Goal: Task Accomplishment & Management: Manage account settings

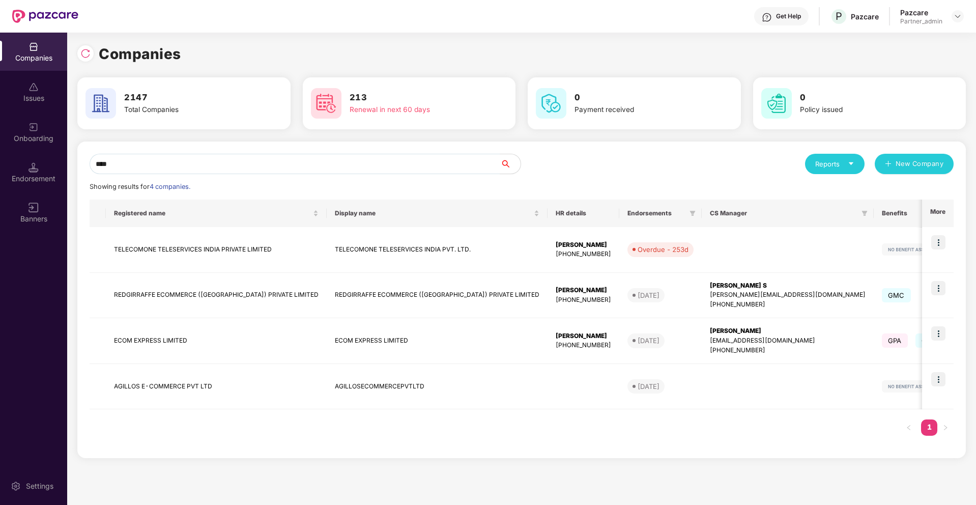
click at [40, 181] on div "Endorsement" at bounding box center [33, 179] width 67 height 10
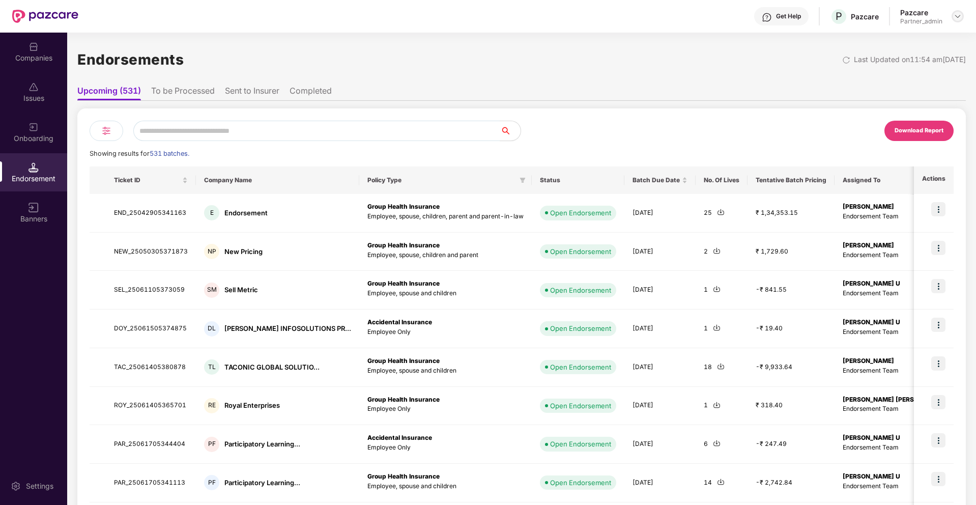
click at [955, 19] on img at bounding box center [958, 16] width 8 height 8
click at [923, 52] on div "Switch Partner" at bounding box center [911, 60] width 132 height 20
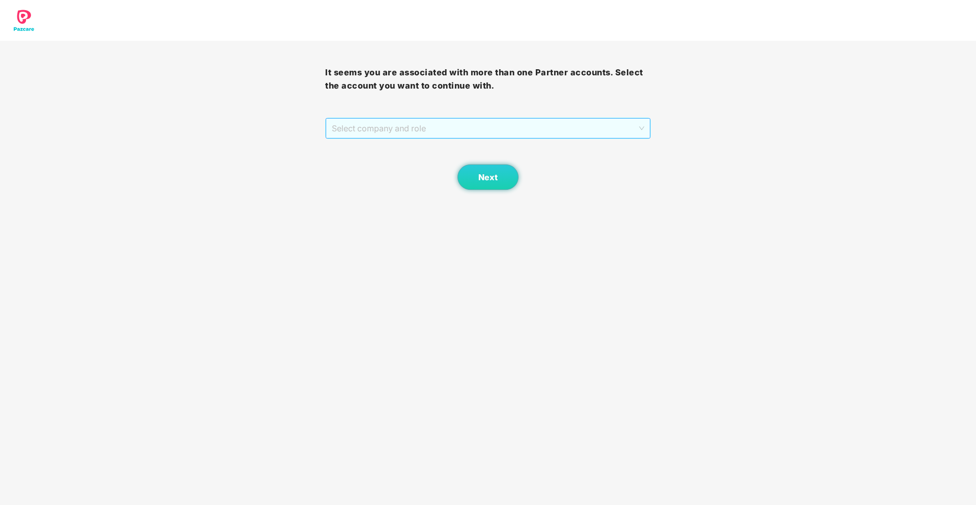
click at [525, 133] on span "Select company and role" at bounding box center [488, 128] width 312 height 19
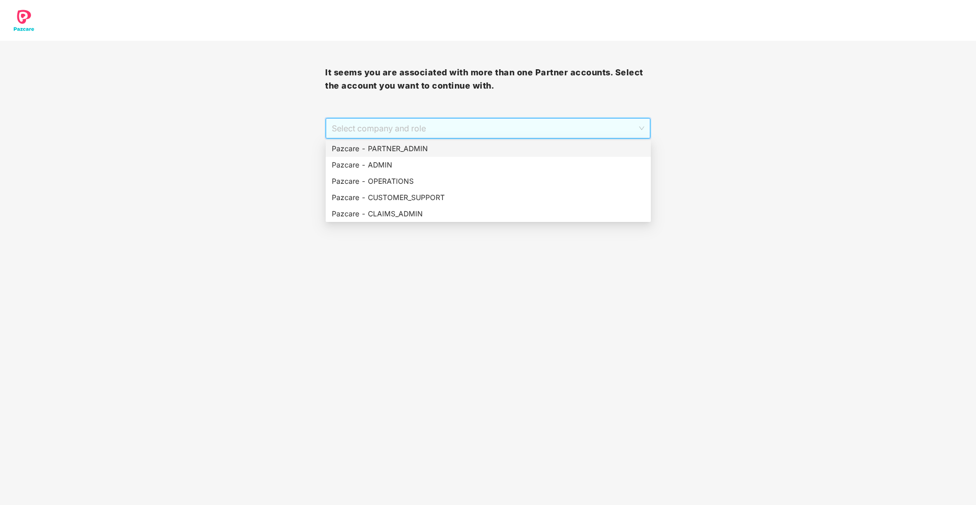
click at [457, 147] on div "Pazcare - PARTNER_ADMIN" at bounding box center [488, 148] width 313 height 11
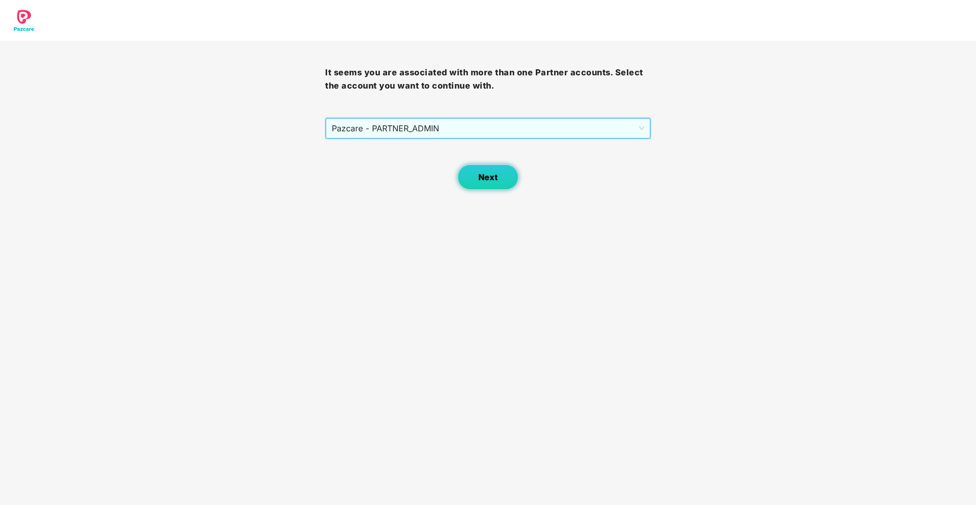
click at [479, 170] on button "Next" at bounding box center [488, 176] width 61 height 25
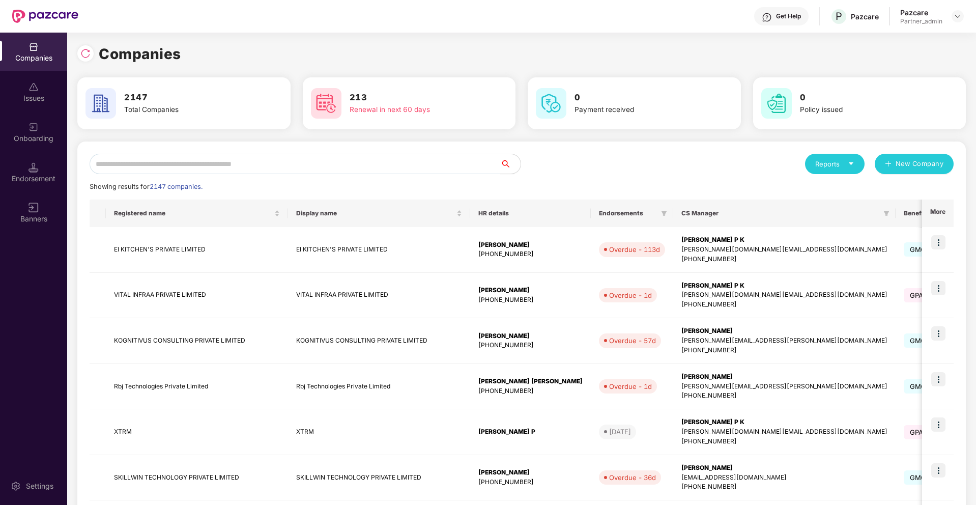
click at [400, 160] on input "text" at bounding box center [295, 164] width 411 height 20
click at [957, 16] on img at bounding box center [958, 16] width 8 height 8
click at [905, 61] on div "Switch Partner" at bounding box center [911, 60] width 132 height 20
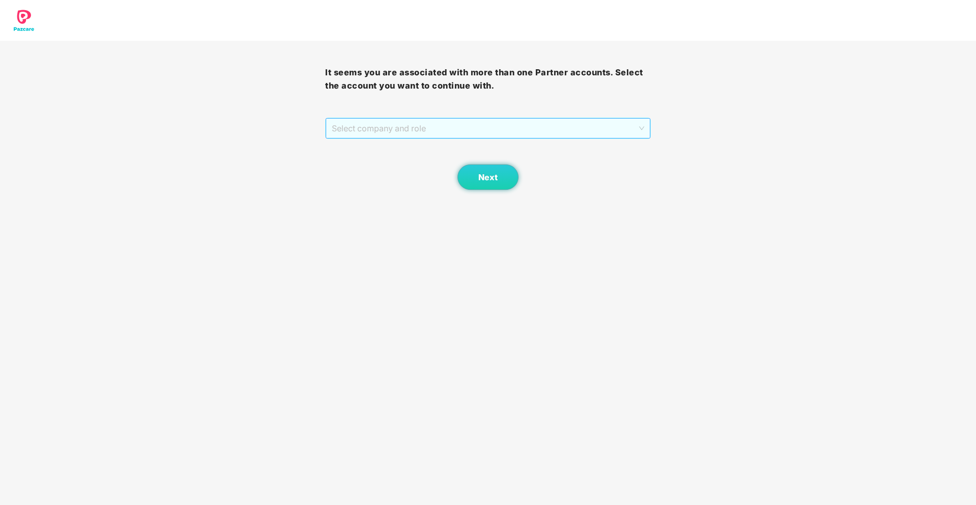
click at [624, 130] on span "Select company and role" at bounding box center [488, 128] width 312 height 19
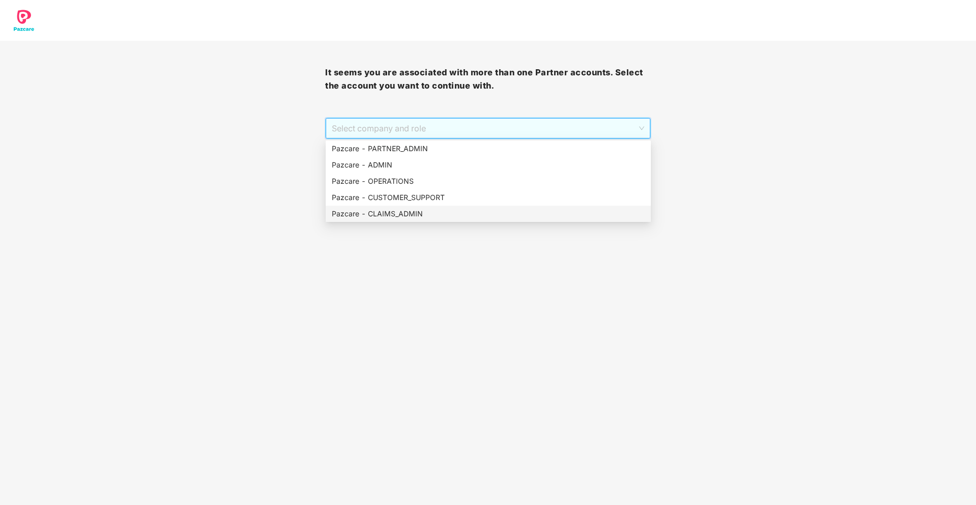
click at [468, 211] on div "Pazcare - CLAIMS_ADMIN" at bounding box center [488, 213] width 313 height 11
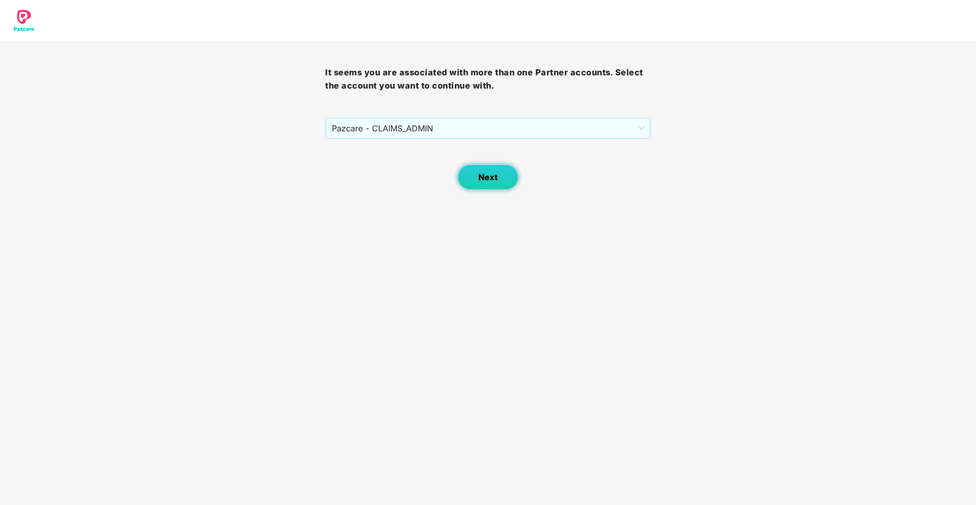
click at [476, 178] on button "Next" at bounding box center [488, 176] width 61 height 25
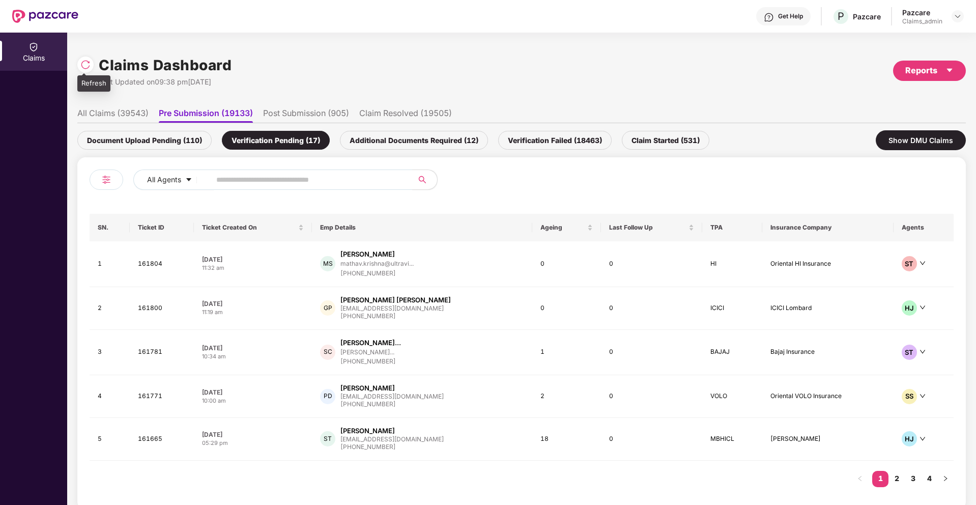
click at [79, 70] on div at bounding box center [85, 65] width 16 height 16
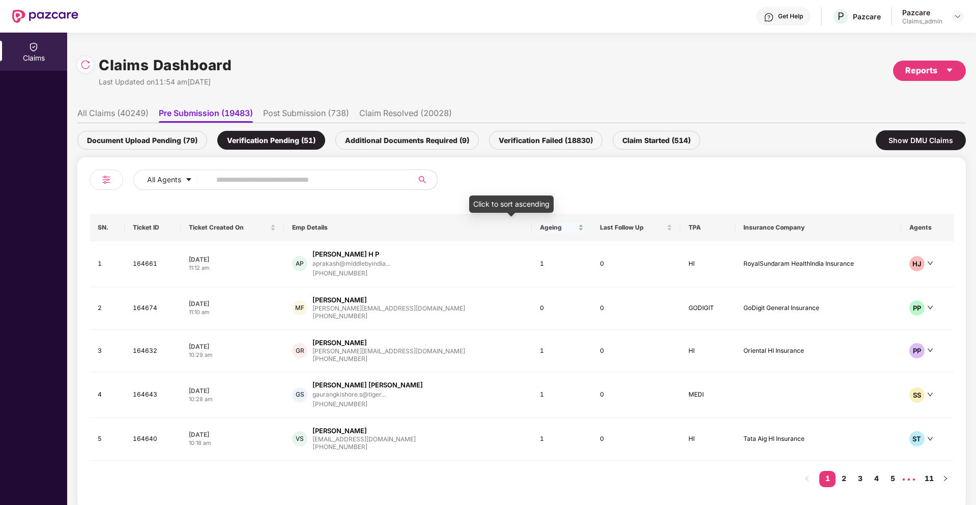
click at [540, 227] on span "Ageing" at bounding box center [558, 228] width 36 height 8
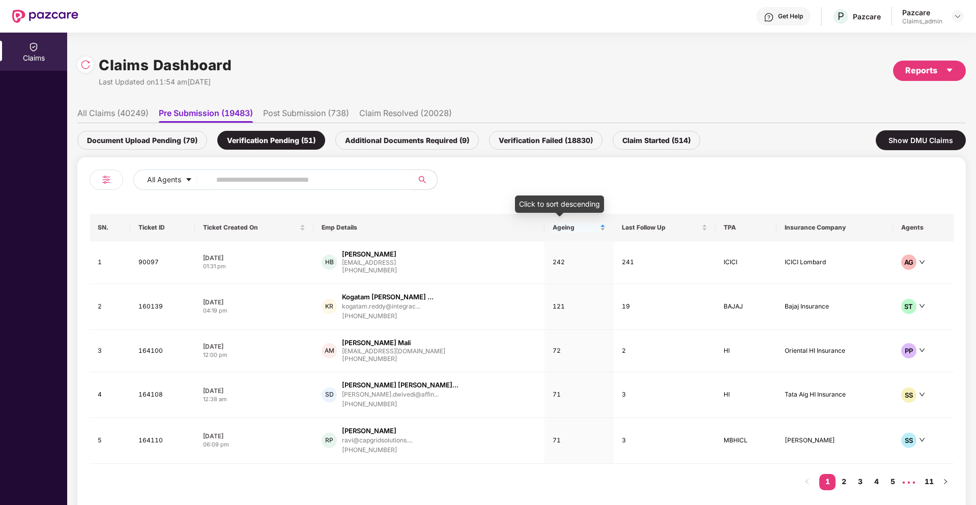
click at [553, 225] on span "Ageing" at bounding box center [575, 228] width 45 height 8
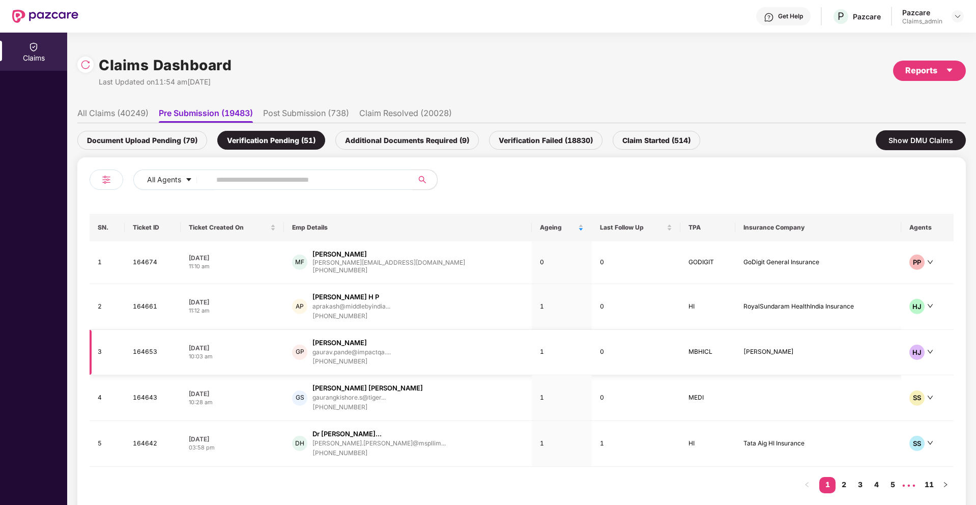
scroll to position [18, 0]
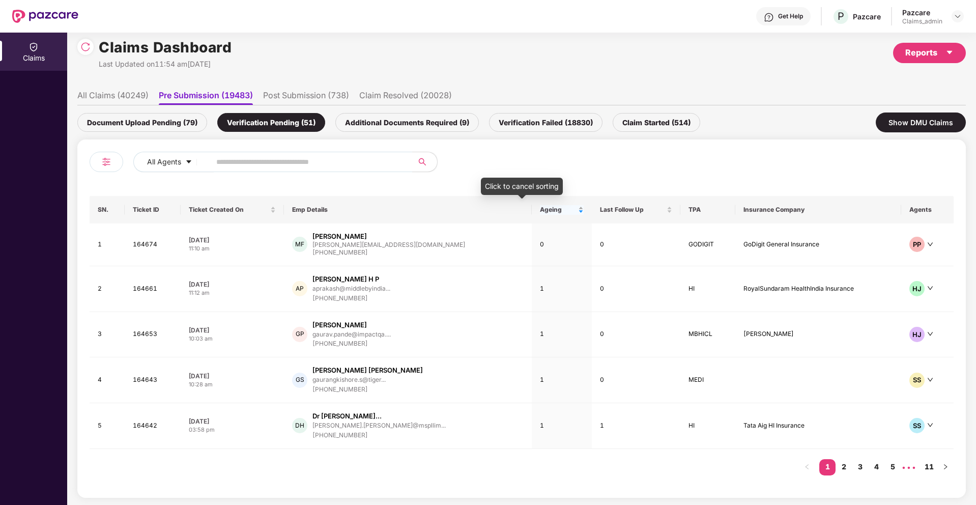
click at [540, 210] on span "Ageing" at bounding box center [558, 210] width 36 height 8
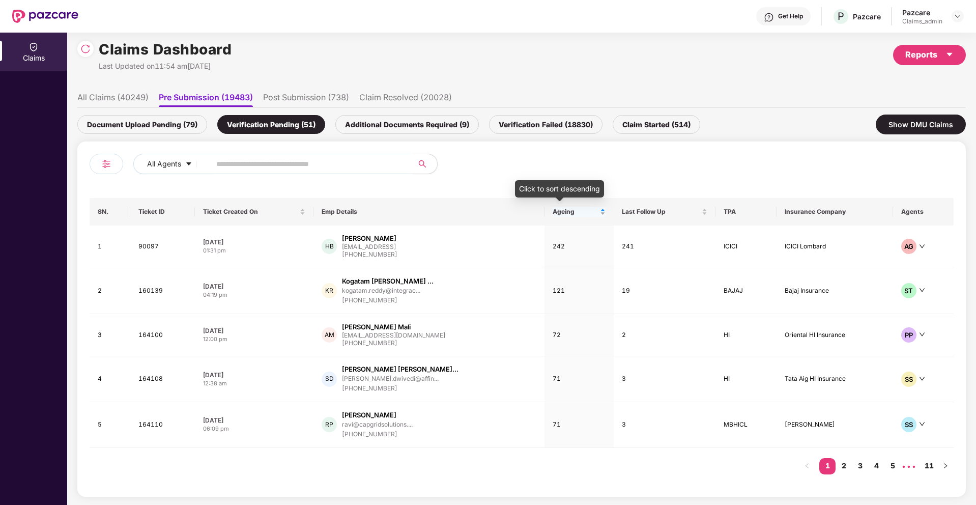
scroll to position [15, 0]
click at [189, 256] on td "90097" at bounding box center [162, 247] width 65 height 43
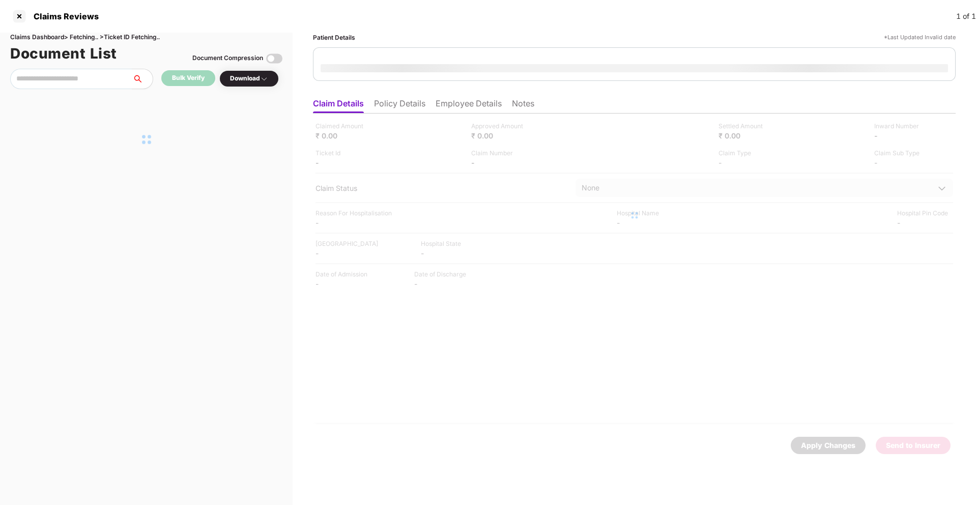
scroll to position [0, 0]
